Goal: Task Accomplishment & Management: Use online tool/utility

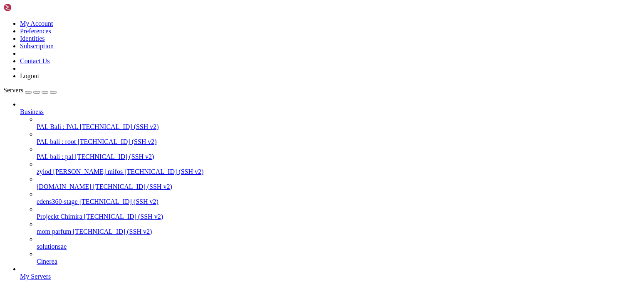
scroll to position [141, 0]
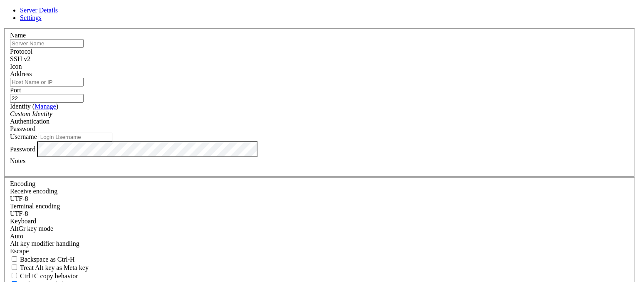
click at [251, 172] on div at bounding box center [319, 168] width 619 height 7
paste div
click at [112, 133] on input "root" at bounding box center [76, 137] width 74 height 9
type input "root"
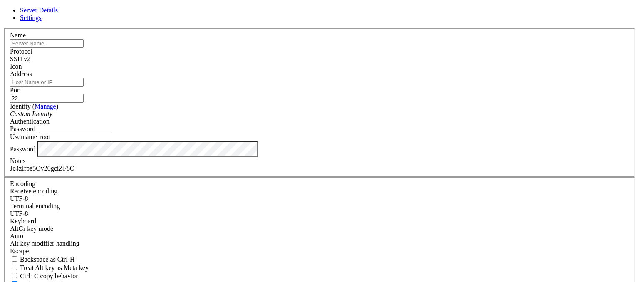
click at [84, 48] on input "text" at bounding box center [47, 43] width 74 height 9
type input "CTMSDEV-6-12-100"
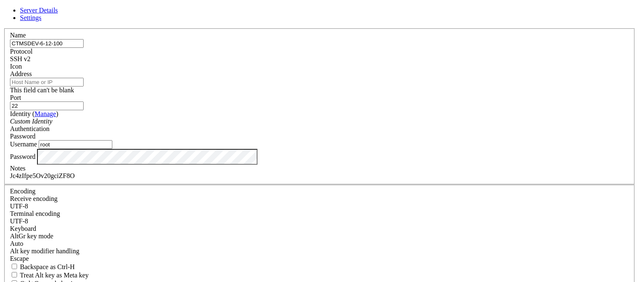
click at [84, 86] on input "Address" at bounding box center [47, 82] width 74 height 9
paste input "[TECHNICAL_ID]"
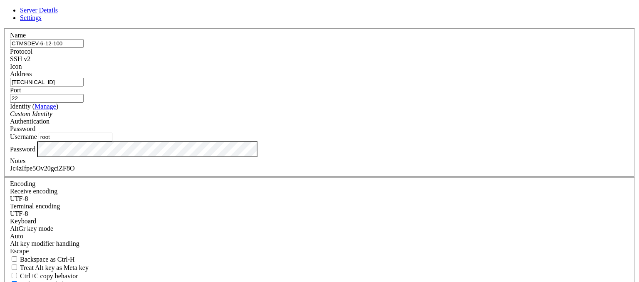
type input "[TECHNICAL_ID]"
click at [472, 217] on div "Server Details Settings Name CTMSDEV-6-12-100 Protocol SSH v2 Icon" at bounding box center [319, 178] width 632 height 343
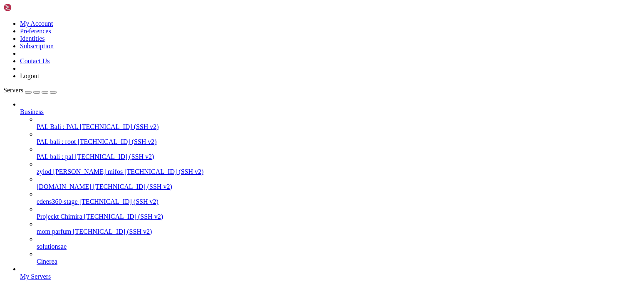
scroll to position [164, 0]
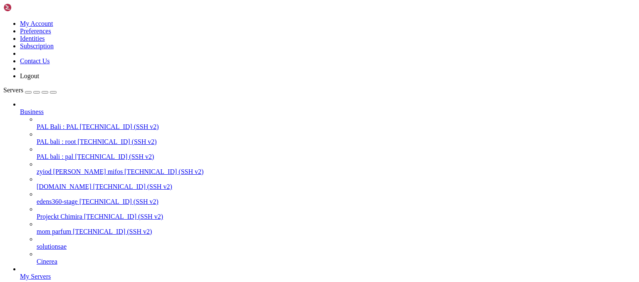
scroll to position [83, 0]
